Goal: Browse casually

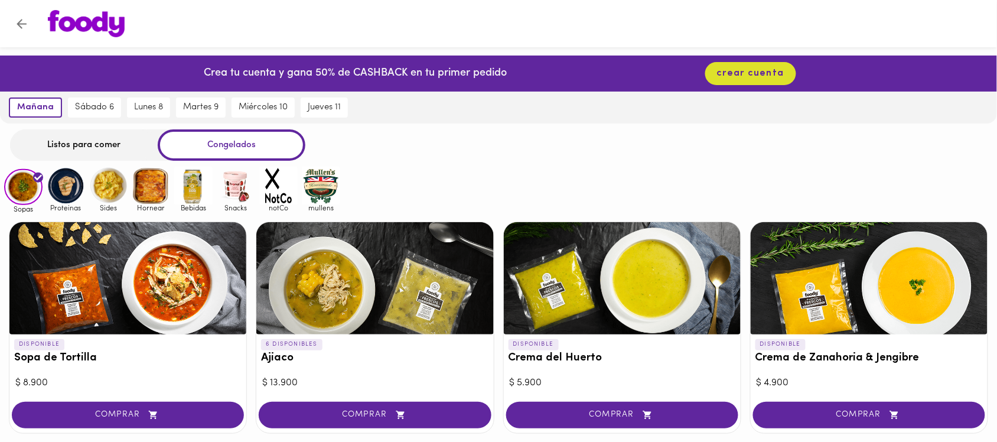
click at [69, 180] on img at bounding box center [66, 185] width 38 height 38
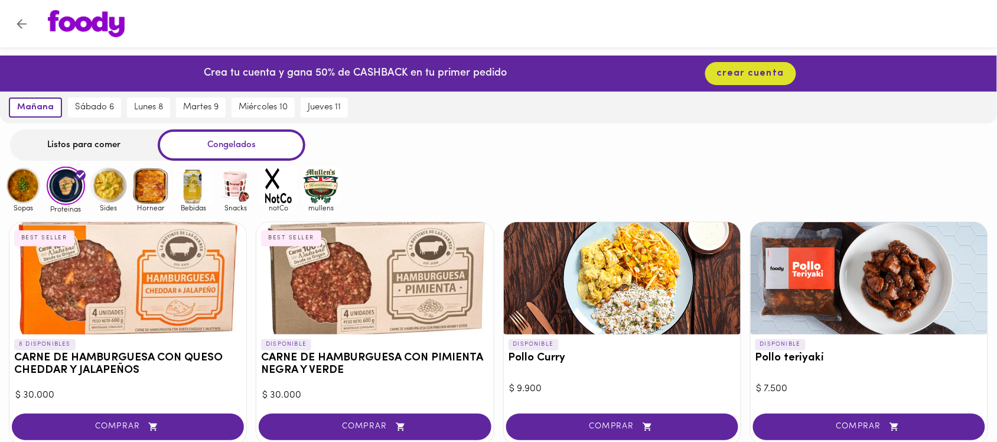
click at [112, 190] on img at bounding box center [108, 185] width 38 height 38
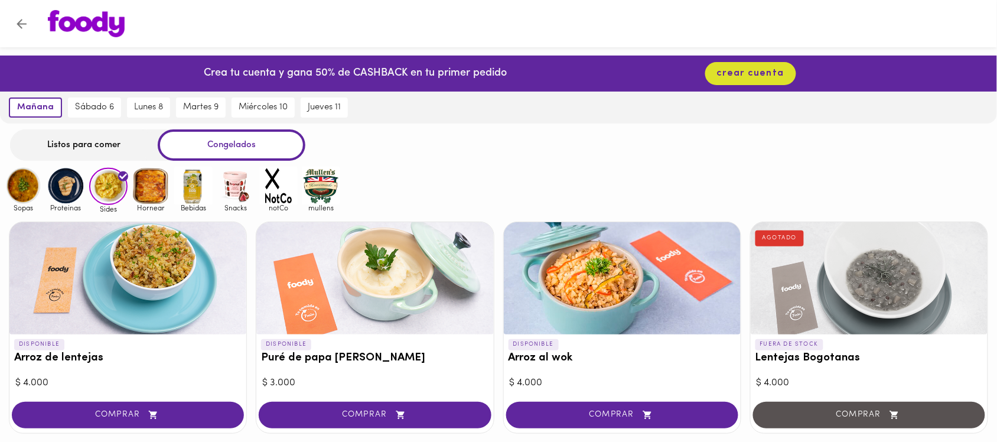
click at [145, 187] on img at bounding box center [151, 185] width 38 height 38
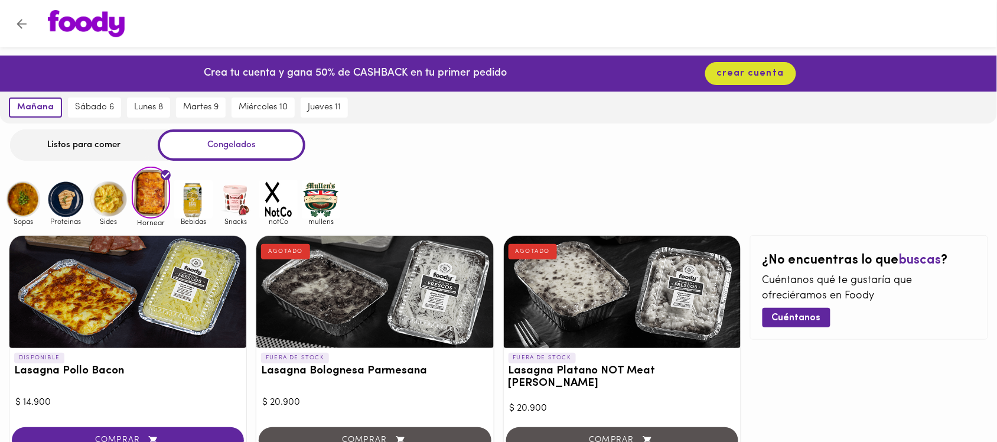
click at [193, 194] on img at bounding box center [193, 199] width 38 height 38
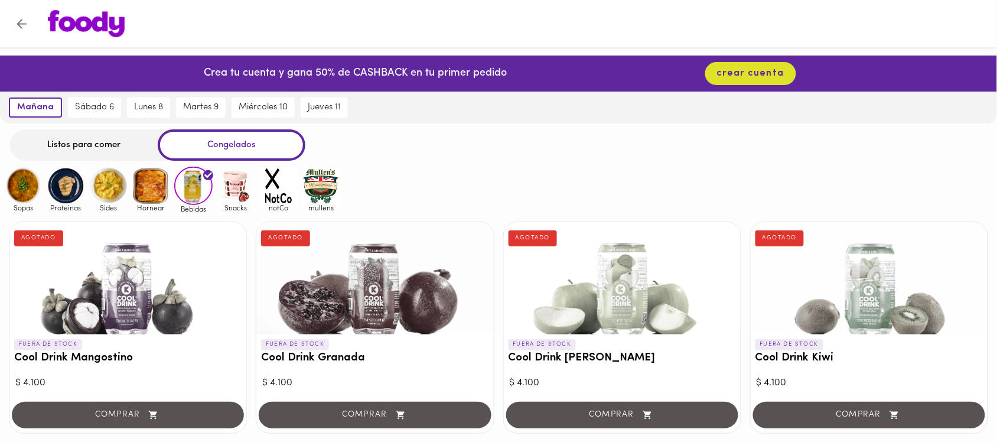
click at [18, 189] on img at bounding box center [23, 185] width 38 height 38
